Goal: Transaction & Acquisition: Purchase product/service

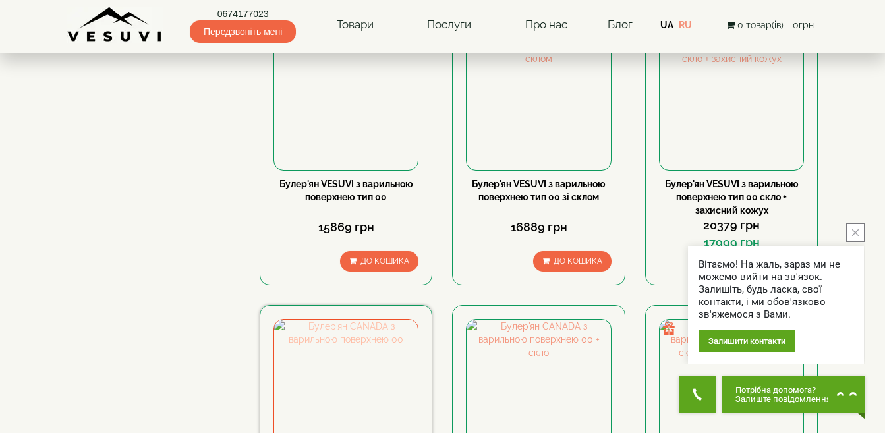
scroll to position [1120, 0]
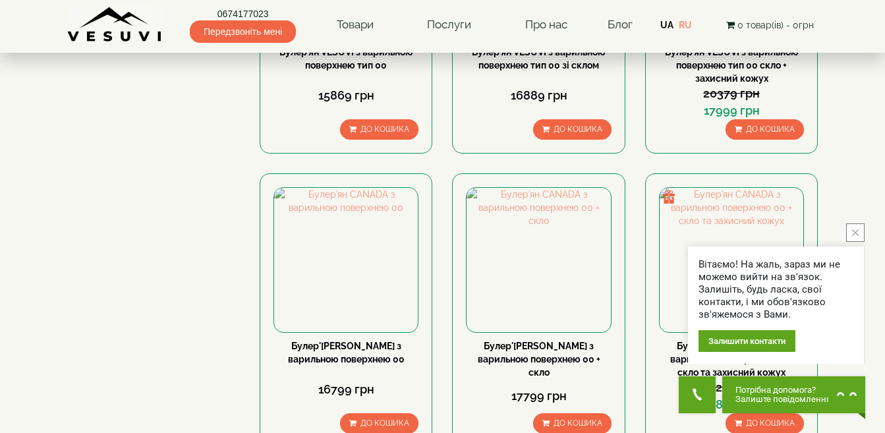
click at [856, 230] on icon "close button" at bounding box center [855, 232] width 7 height 7
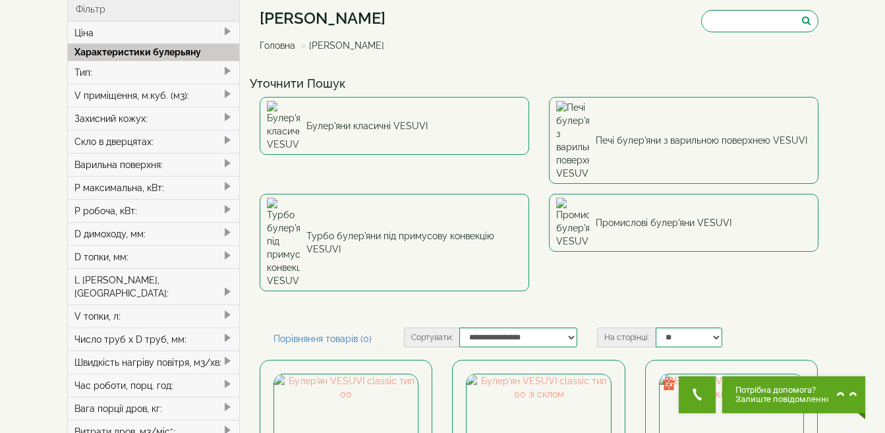
scroll to position [0, 0]
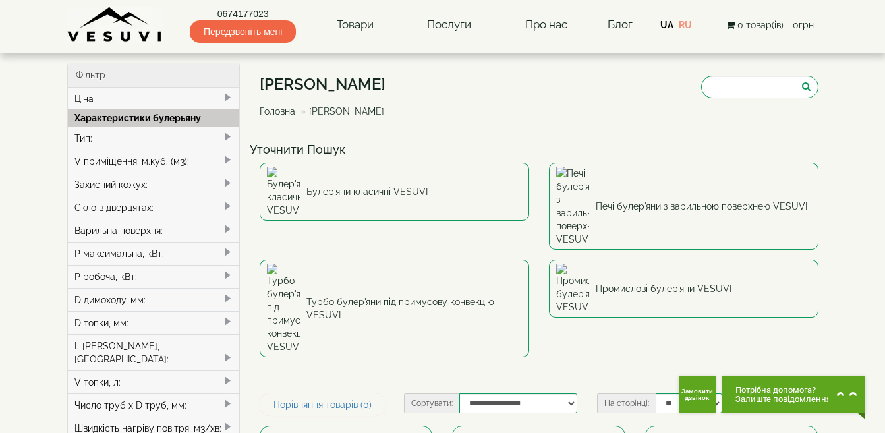
click at [122, 260] on div "P максимальна, кВт:" at bounding box center [154, 253] width 172 height 23
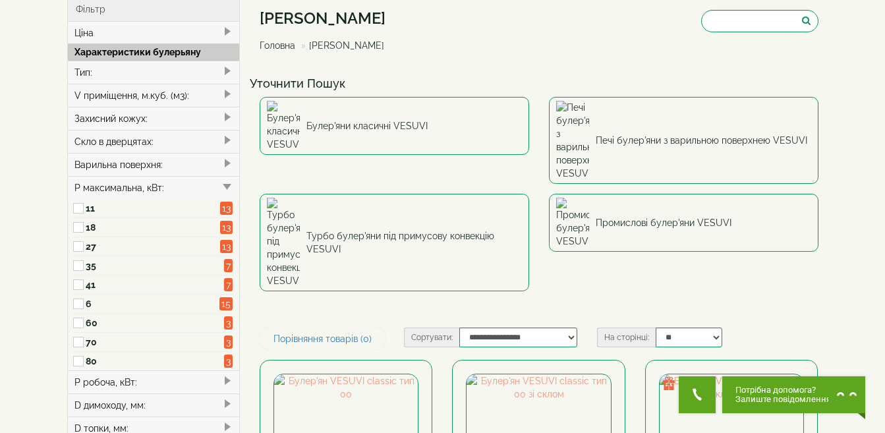
scroll to position [132, 0]
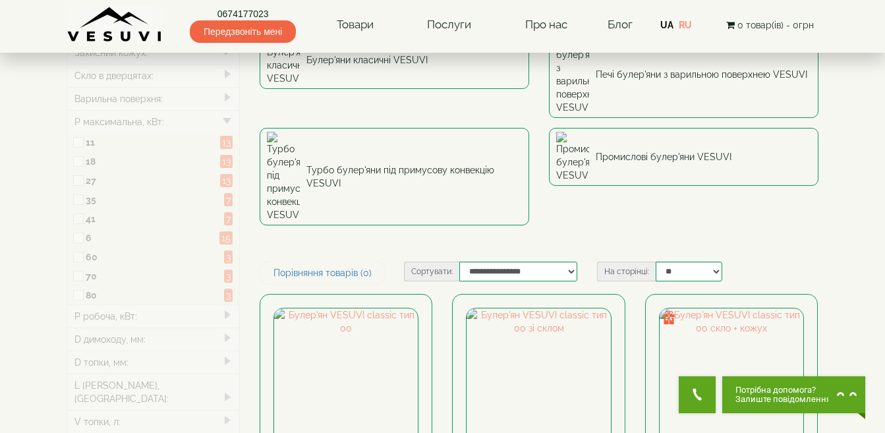
type input "*****"
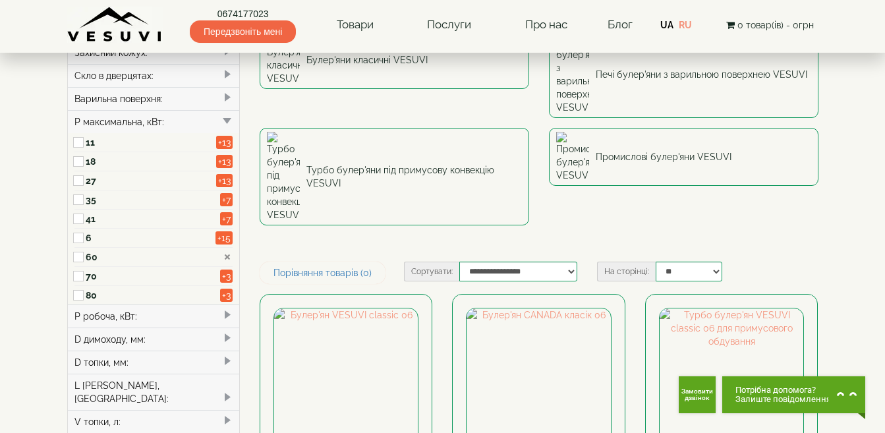
scroll to position [263, 0]
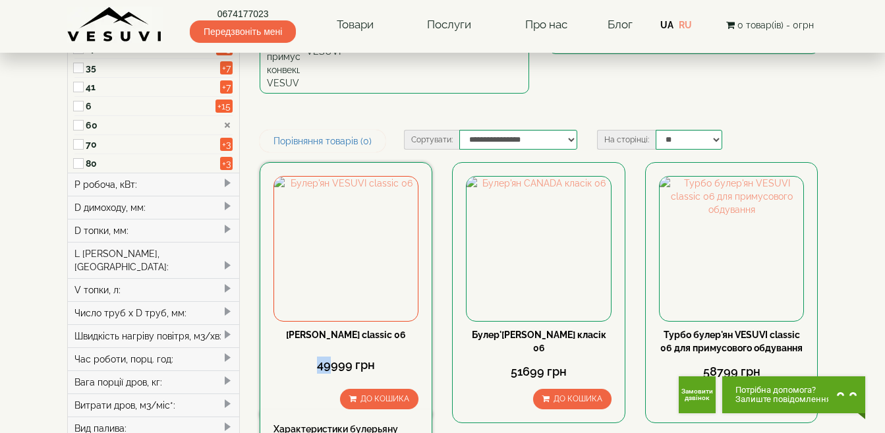
drag, startPoint x: 325, startPoint y: 263, endPoint x: 427, endPoint y: 320, distance: 117.1
click at [315, 356] on div "49999 грн" at bounding box center [345, 364] width 145 height 17
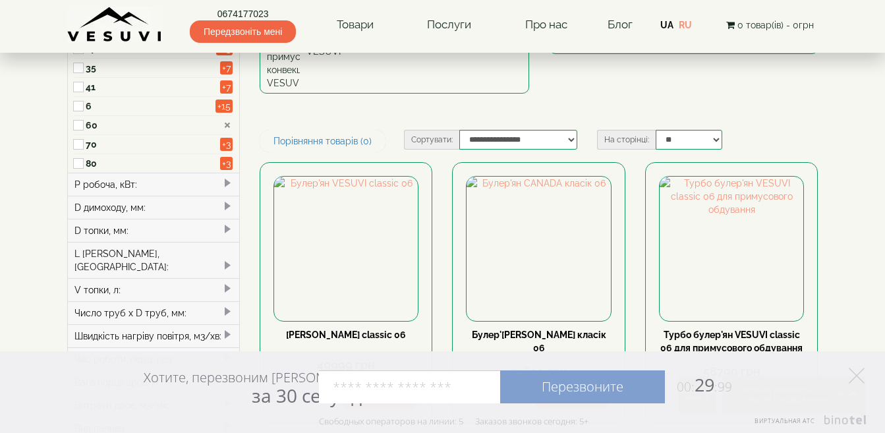
click at [213, 188] on div "P робоча, кВт:" at bounding box center [154, 184] width 172 height 23
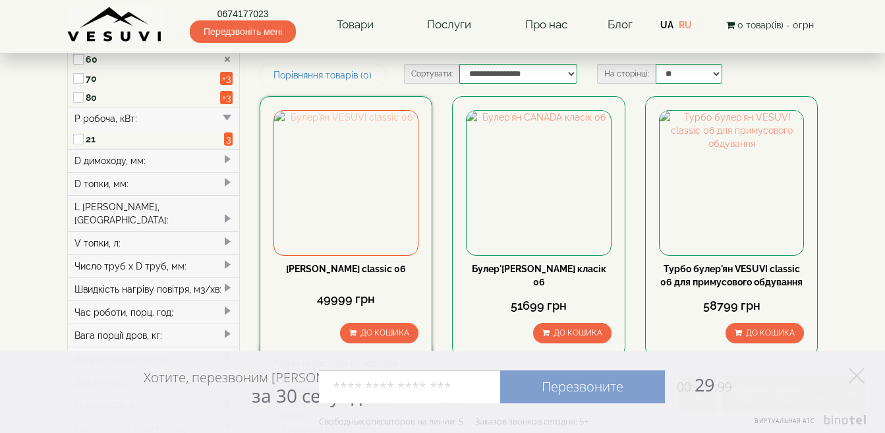
scroll to position [198, 0]
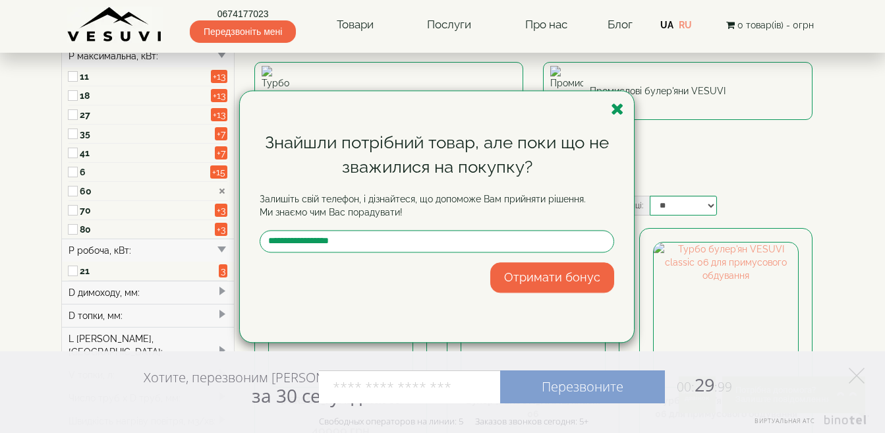
click at [0, 217] on div "Знайшли потрібний товар, але поки що не зважилися на покупку? Залишіть свій тел…" at bounding box center [442, 216] width 885 height 433
click at [617, 109] on icon "button" at bounding box center [617, 109] width 13 height 16
